Goal: Information Seeking & Learning: Learn about a topic

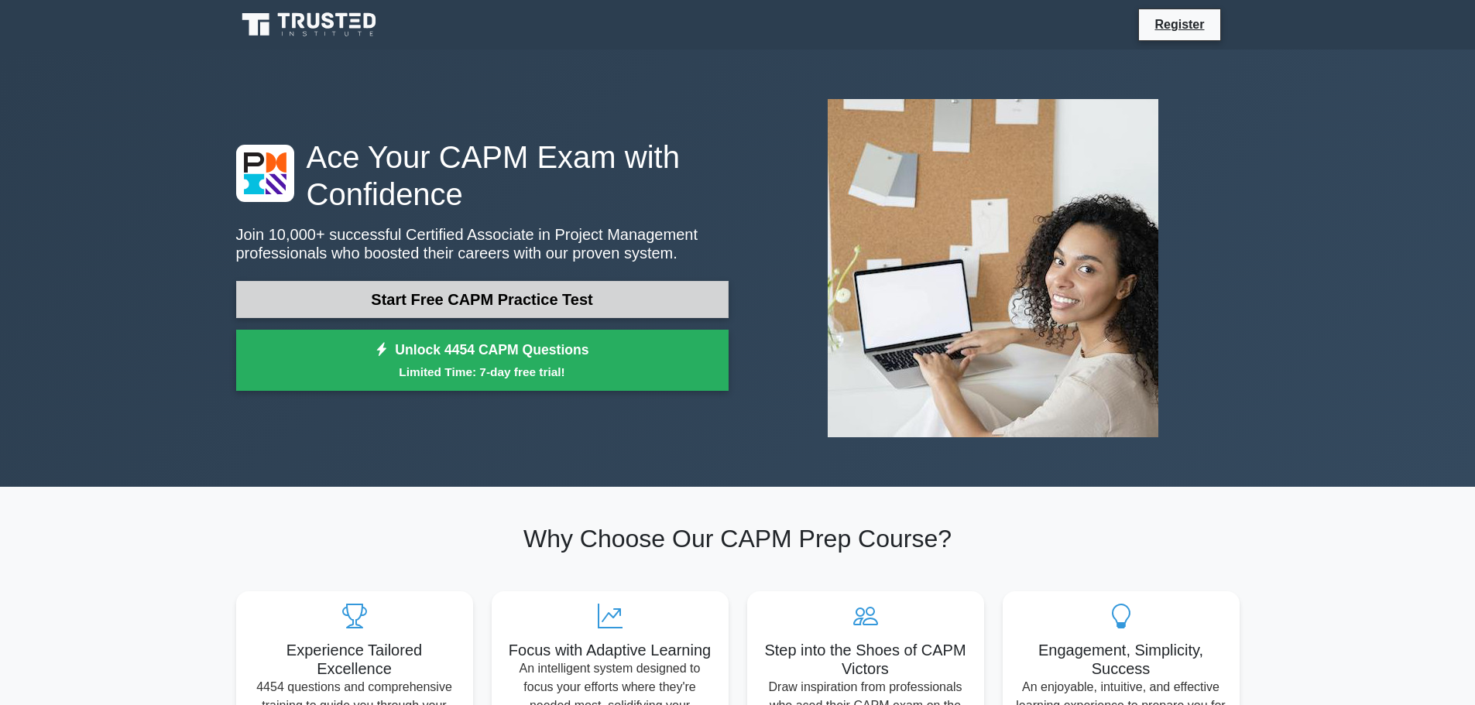
click at [571, 299] on link "Start Free CAPM Practice Test" at bounding box center [482, 299] width 492 height 37
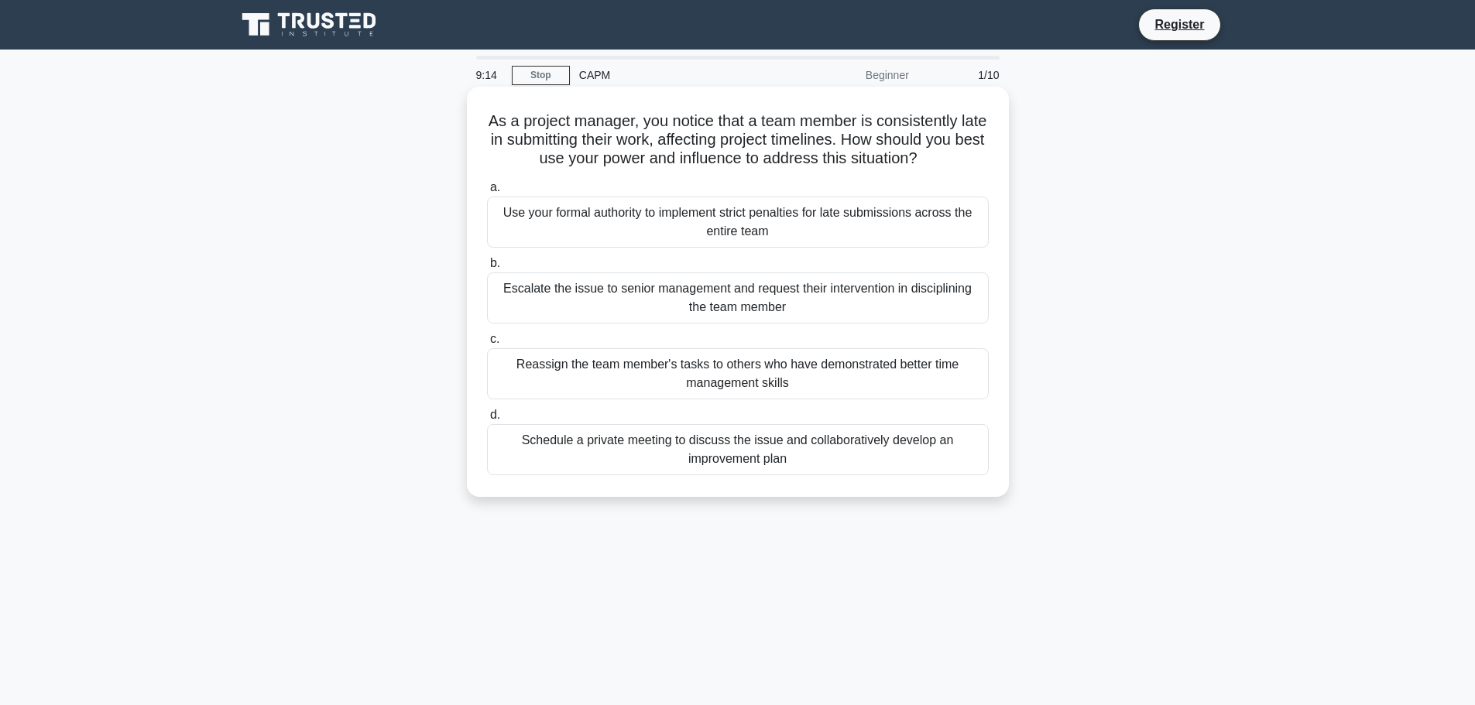
click at [750, 445] on div "Schedule a private meeting to discuss the issue and collaboratively develop an …" at bounding box center [738, 449] width 502 height 51
click at [487, 420] on input "d. Schedule a private meeting to discuss the issue and collaboratively develop …" at bounding box center [487, 415] width 0 height 10
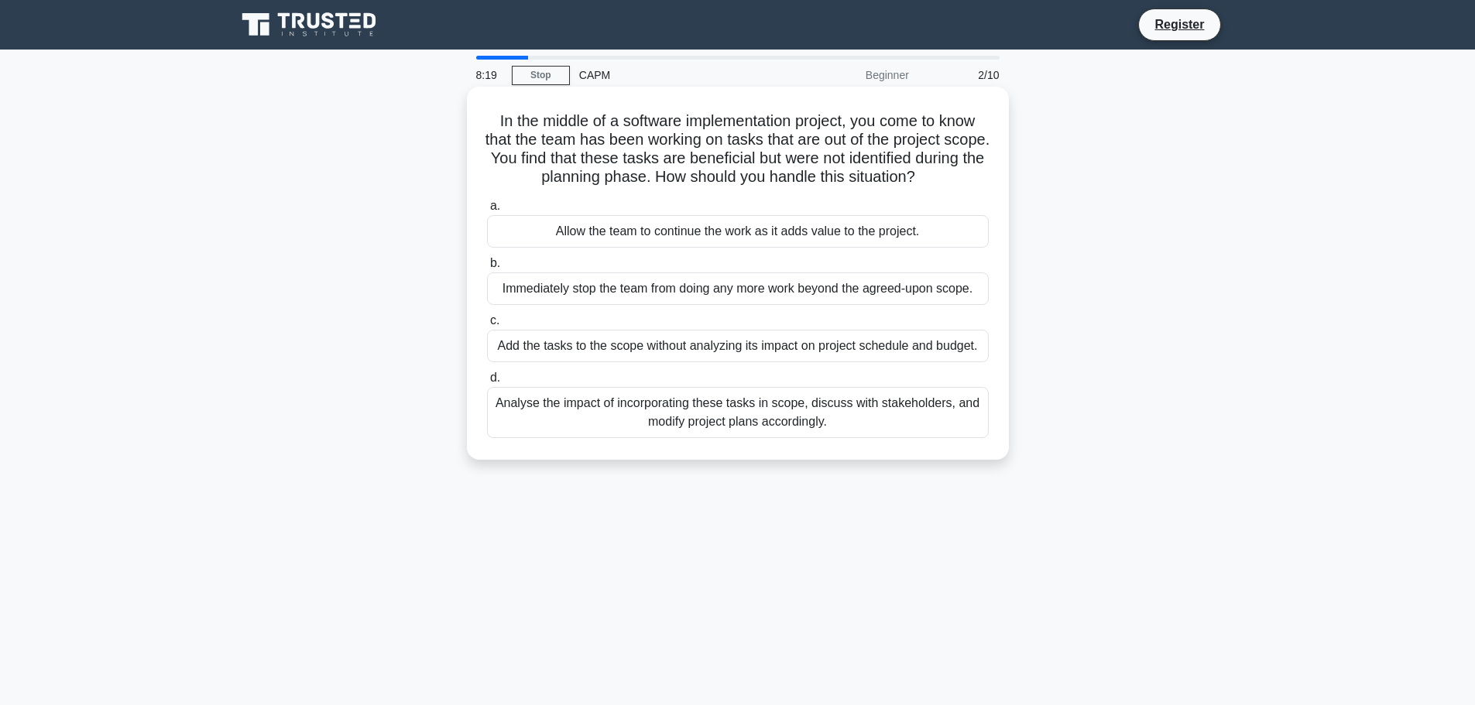
click at [837, 414] on div "Analyse the impact of incorporating these tasks in scope, discuss with stakehol…" at bounding box center [738, 412] width 502 height 51
click at [487, 383] on input "d. Analyse the impact of incorporating these tasks in scope, discuss with stake…" at bounding box center [487, 378] width 0 height 10
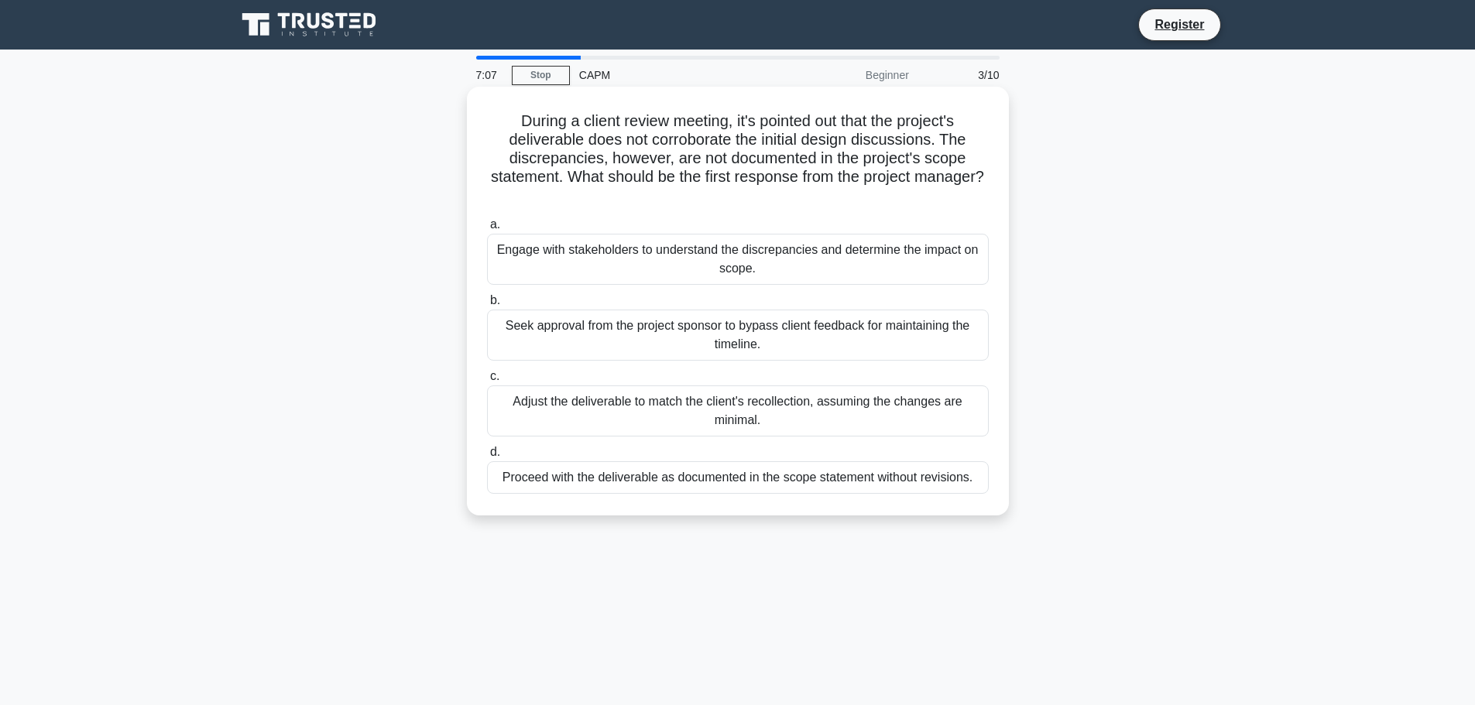
click at [786, 267] on div "Engage with stakeholders to understand the discrepancies and determine the impa…" at bounding box center [738, 259] width 502 height 51
click at [487, 230] on input "a. Engage with stakeholders to understand the discrepancies and determine the i…" at bounding box center [487, 225] width 0 height 10
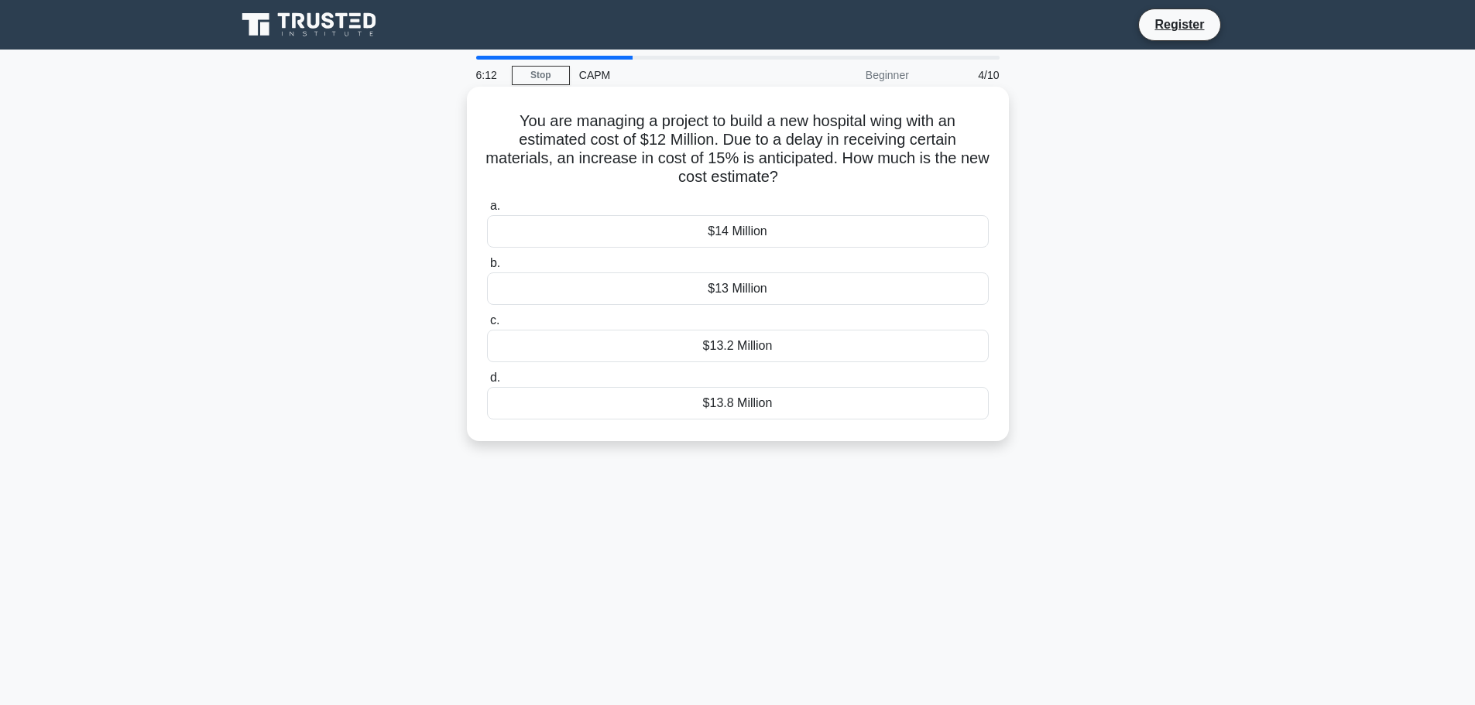
click at [777, 407] on div "$13.8 Million" at bounding box center [738, 403] width 502 height 33
click at [487, 383] on input "d. $13.8 Million" at bounding box center [487, 378] width 0 height 10
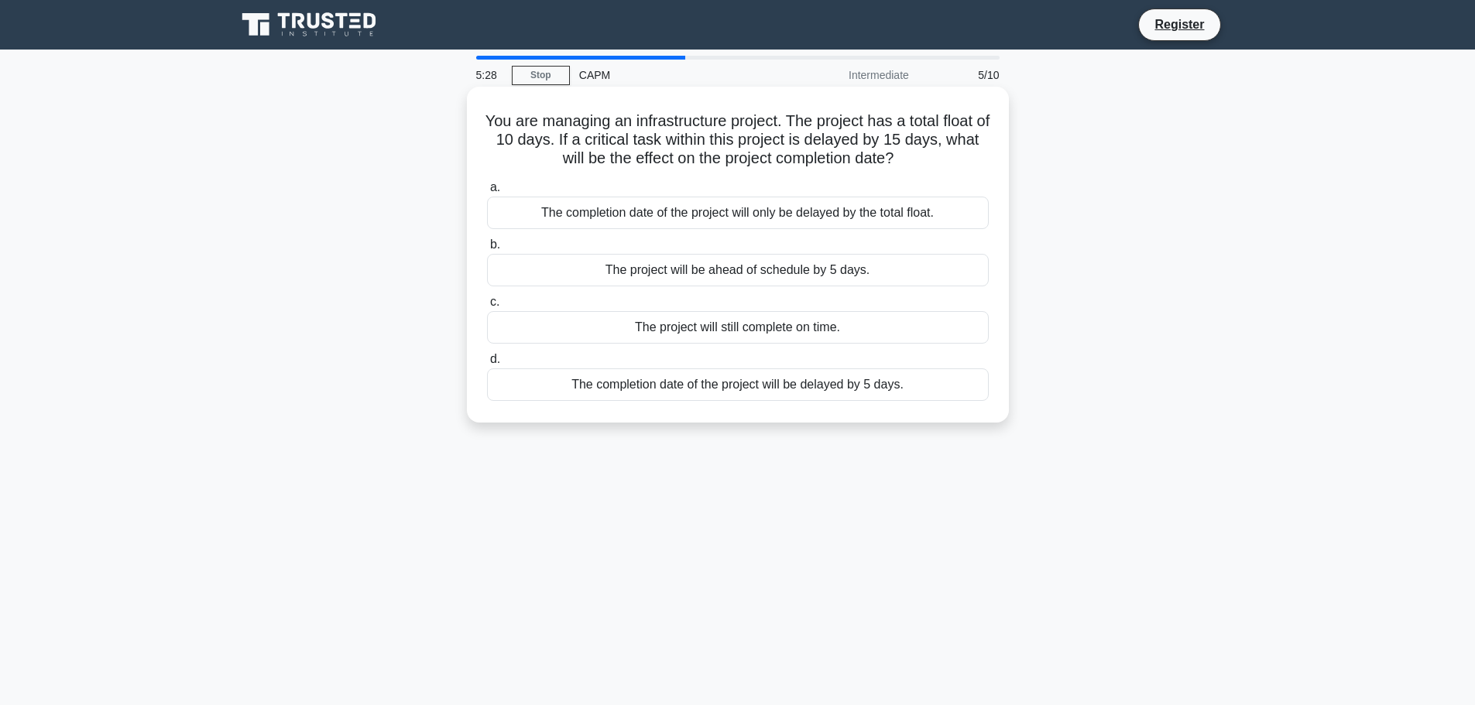
click at [757, 382] on div "The completion date of the project will be delayed by 5 days." at bounding box center [738, 384] width 502 height 33
click at [487, 365] on input "d. The completion date of the project will be delayed by 5 days." at bounding box center [487, 360] width 0 height 10
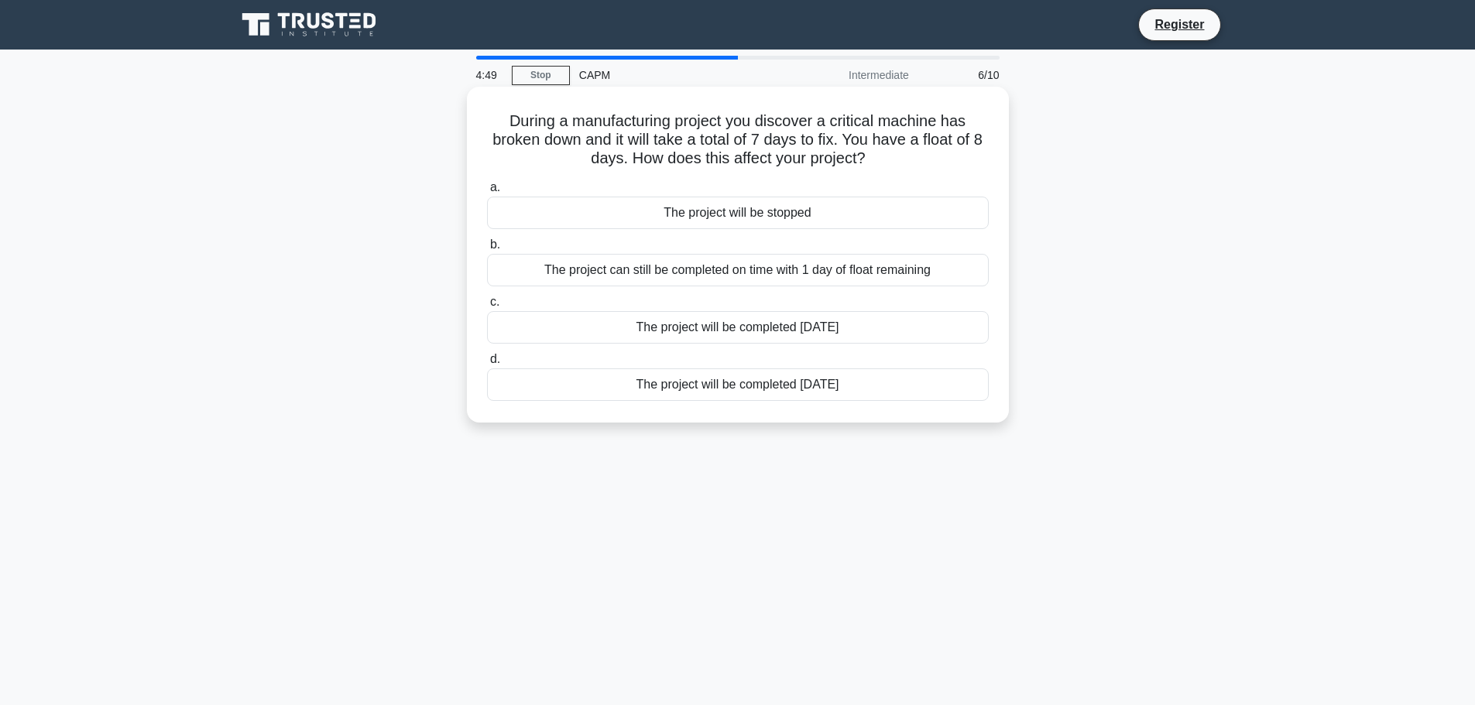
click at [894, 269] on div "The project can still be completed on time with 1 day of float remaining" at bounding box center [738, 270] width 502 height 33
click at [487, 250] on input "b. The project can still be completed on time with 1 day of float remaining" at bounding box center [487, 245] width 0 height 10
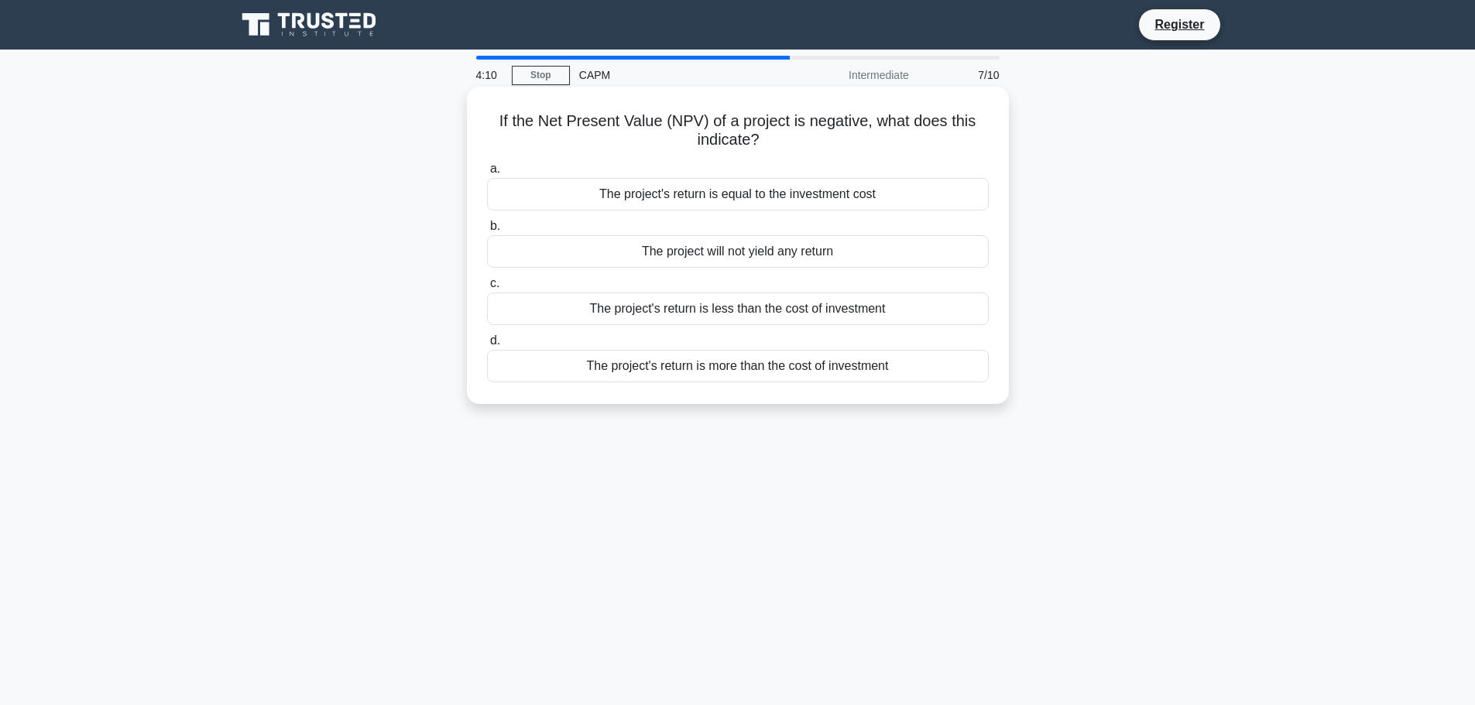
click at [848, 310] on div "The project's return is less than the cost of investment" at bounding box center [738, 309] width 502 height 33
click at [487, 289] on input "c. The project's return is less than the cost of investment" at bounding box center [487, 284] width 0 height 10
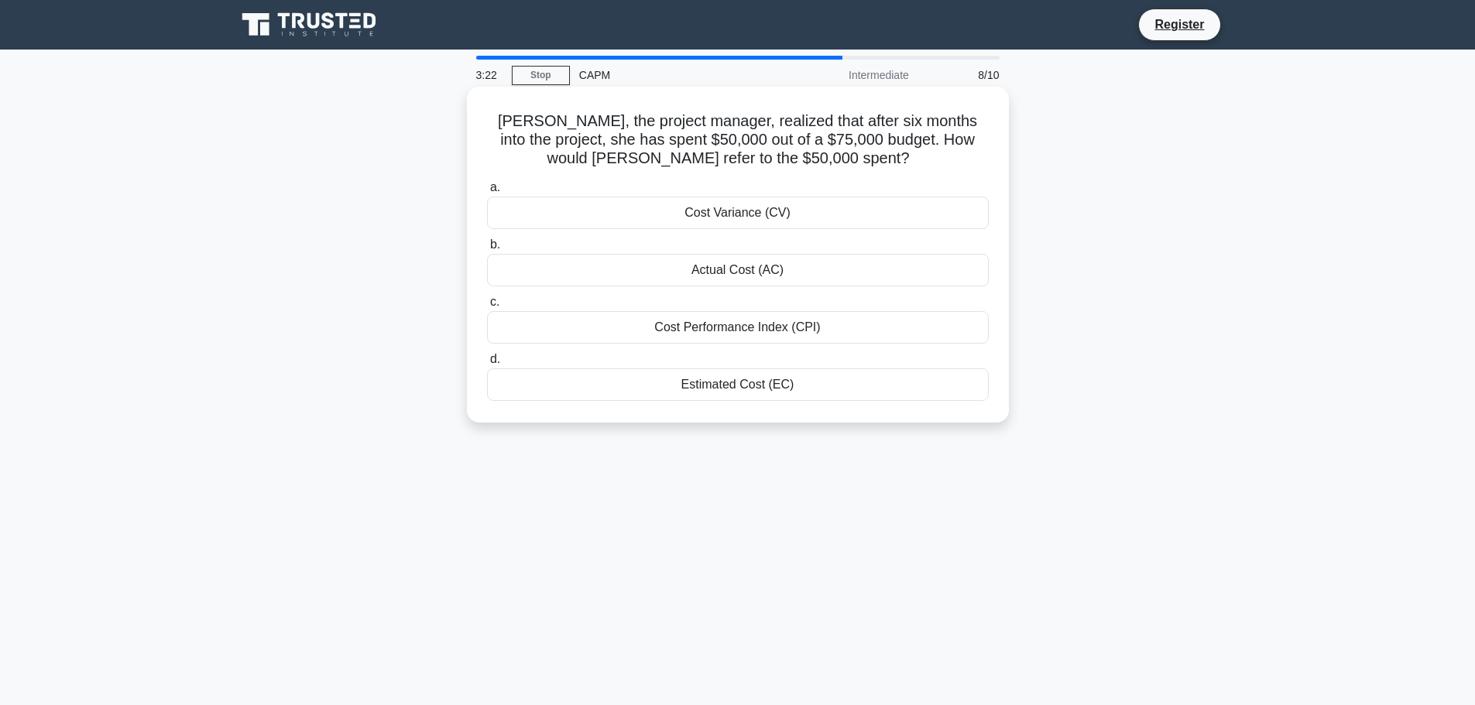
click at [777, 272] on div "Actual Cost (AC)" at bounding box center [738, 270] width 502 height 33
click at [487, 250] on input "b. Actual Cost (AC)" at bounding box center [487, 245] width 0 height 10
click at [769, 269] on div "The new total float is 8 days" at bounding box center [738, 270] width 502 height 33
click at [487, 250] on input "b. The new total float is 8 days" at bounding box center [487, 245] width 0 height 10
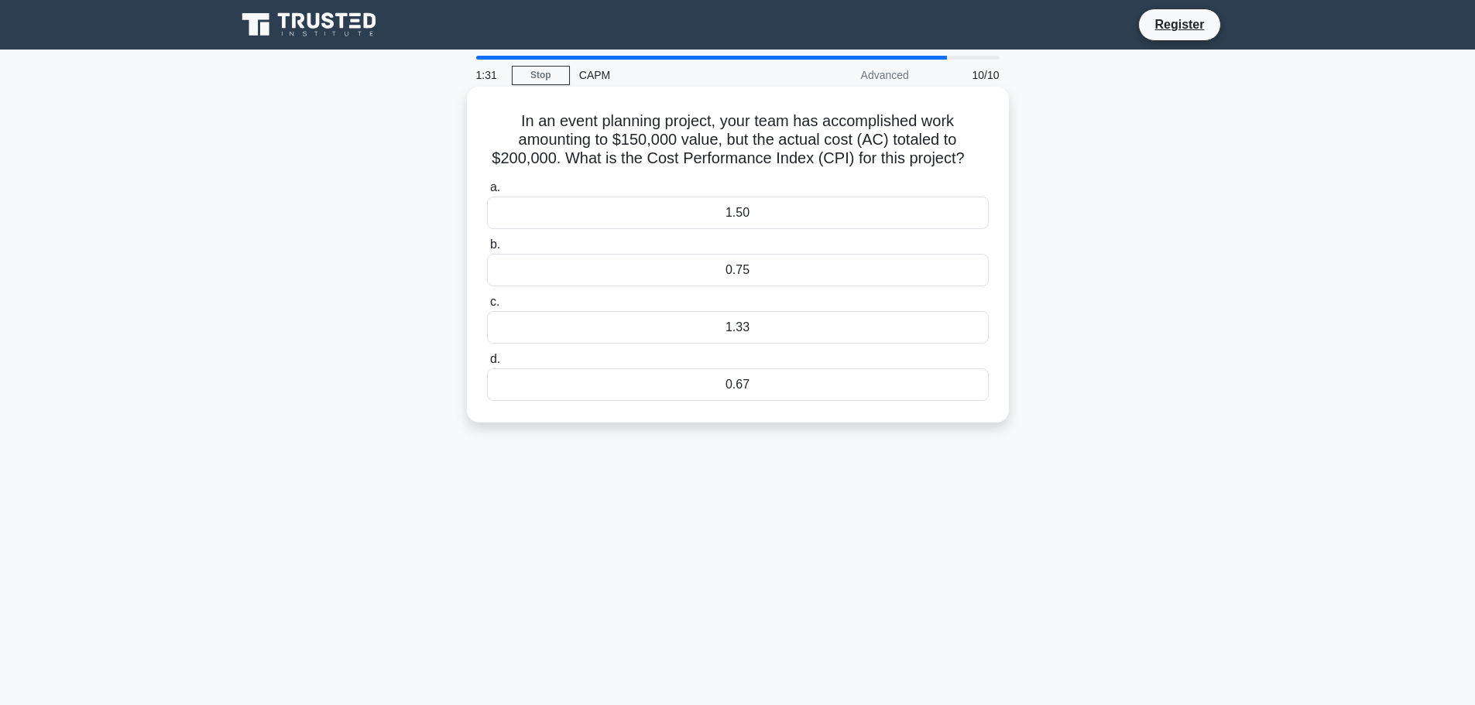
click at [779, 270] on div "0.75" at bounding box center [738, 270] width 502 height 33
click at [487, 250] on input "b. 0.75" at bounding box center [487, 245] width 0 height 10
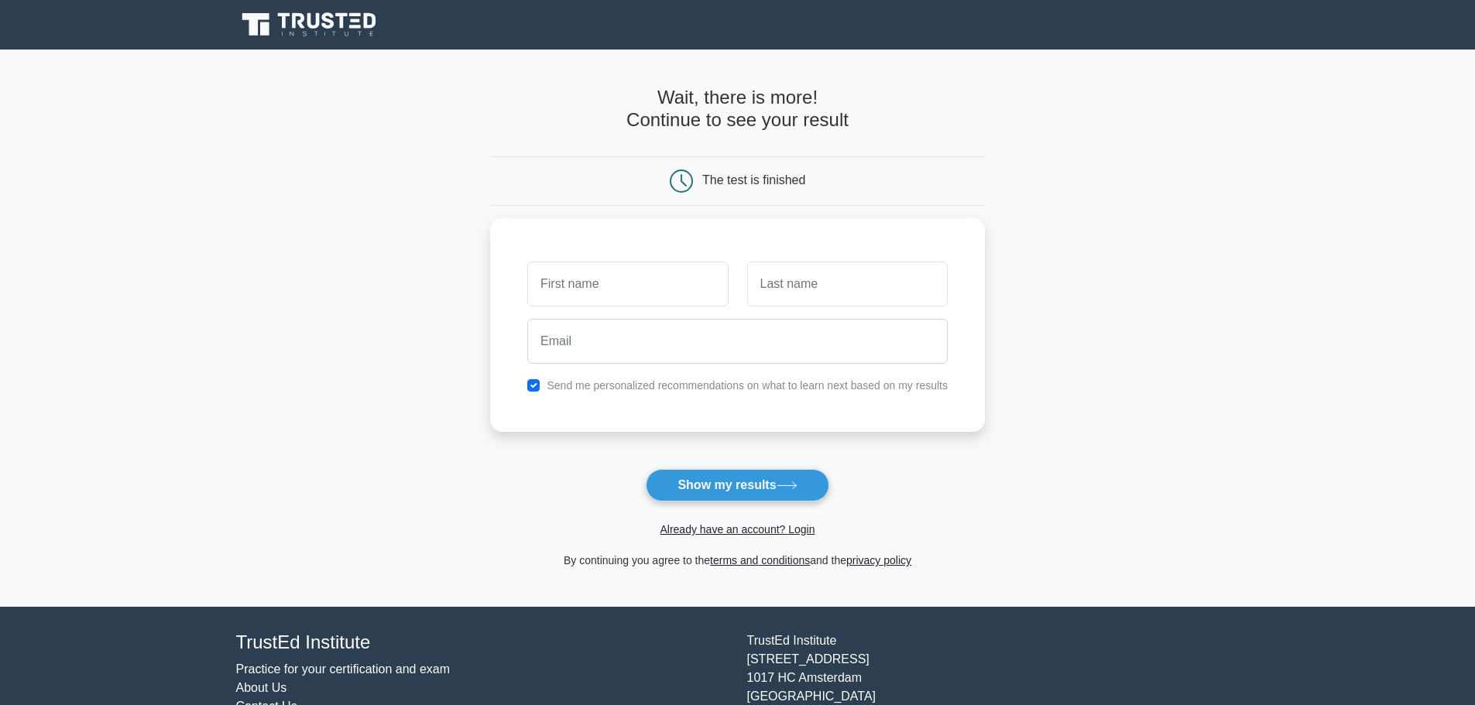
click at [766, 183] on div "The test is finished" at bounding box center [753, 179] width 103 height 13
click at [738, 492] on button "Show my results" at bounding box center [737, 485] width 183 height 33
click at [1208, 470] on main "Wait, there is more! Continue to see your result The test is finished and the" at bounding box center [737, 328] width 1475 height 557
